Goal: Navigation & Orientation: Find specific page/section

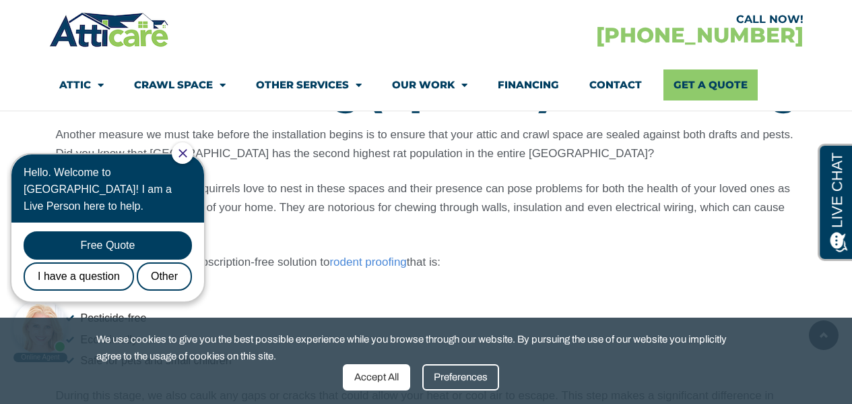
scroll to position [2964, 0]
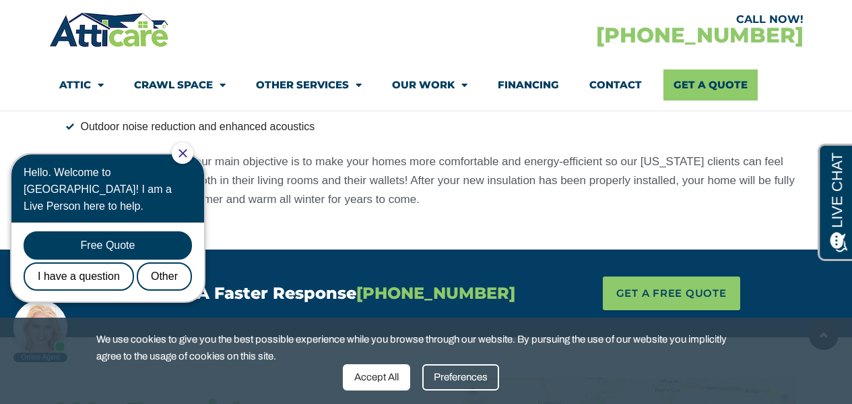
click at [385, 379] on div "Accept All" at bounding box center [376, 377] width 67 height 26
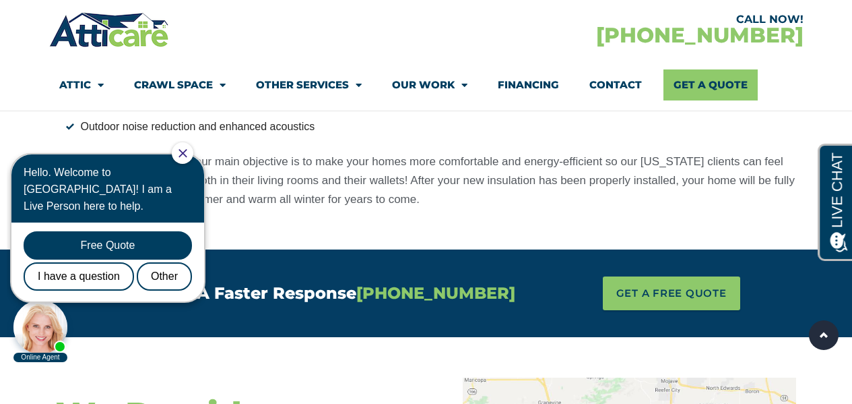
click at [187, 154] on icon "Close Chat" at bounding box center [183, 153] width 8 height 8
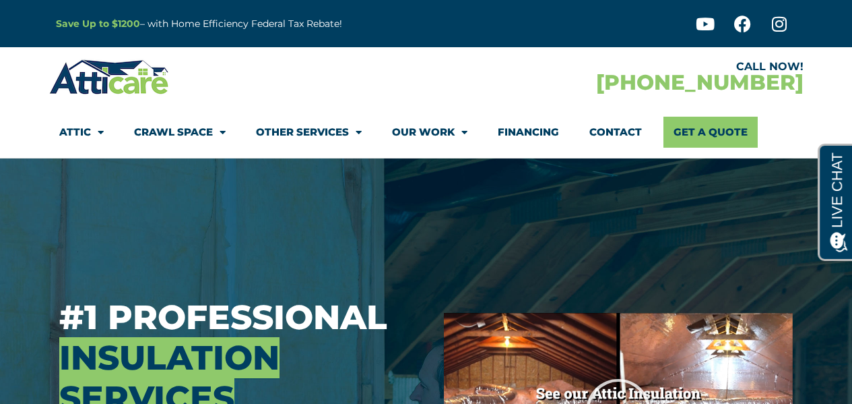
scroll to position [0, 0]
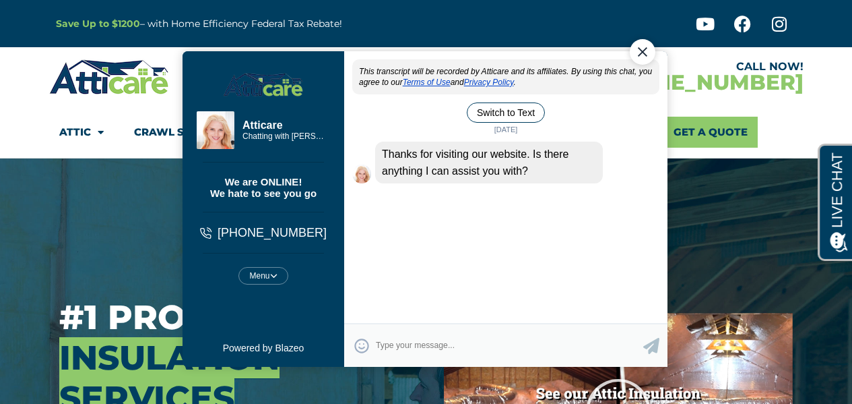
click at [639, 49] on div "Close Chat" at bounding box center [642, 51] width 26 height 26
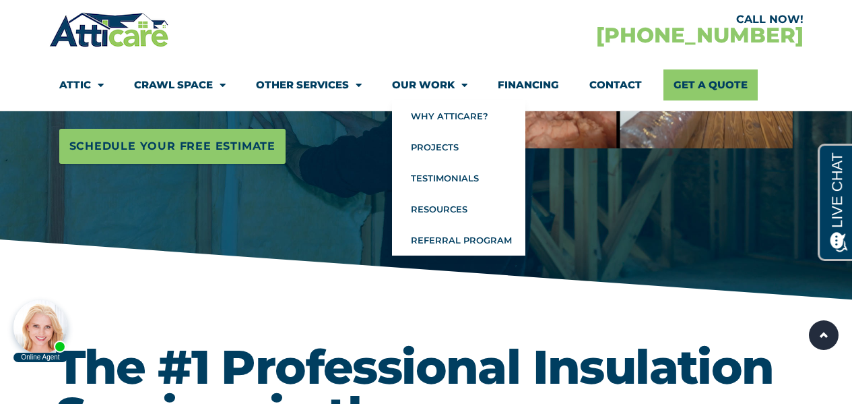
scroll to position [404, 0]
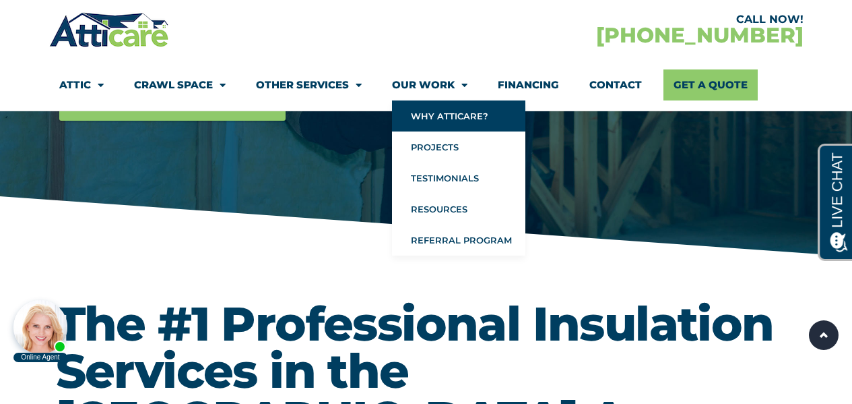
click at [424, 113] on link "Why Atticare?" at bounding box center [458, 115] width 133 height 31
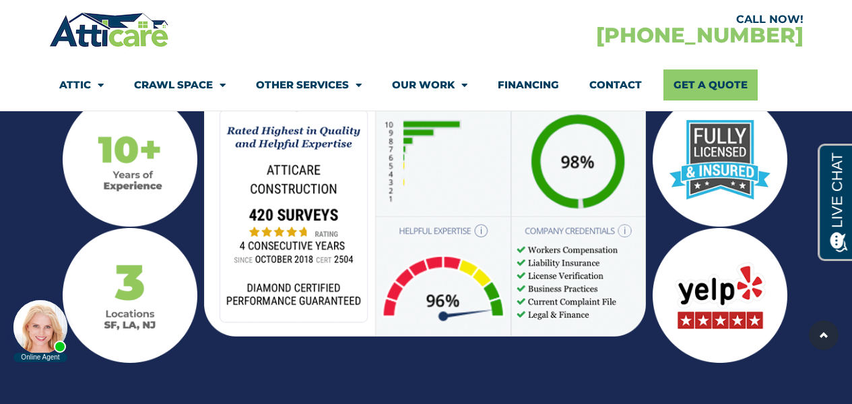
scroll to position [1549, 0]
